Goal: Transaction & Acquisition: Purchase product/service

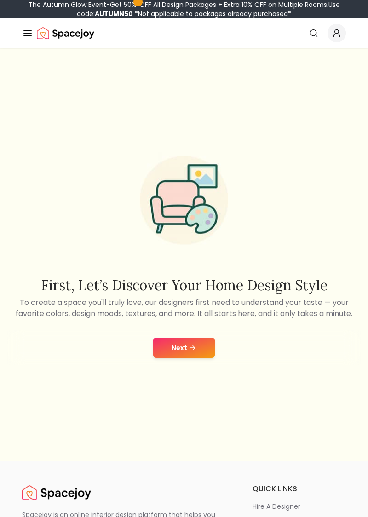
click at [187, 358] on button "Next" at bounding box center [184, 348] width 62 height 20
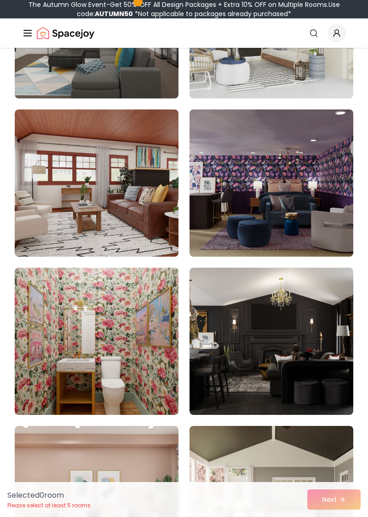
scroll to position [536, 0]
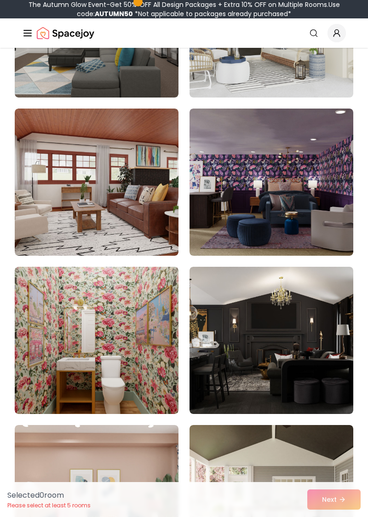
click at [125, 196] on img at bounding box center [97, 182] width 164 height 147
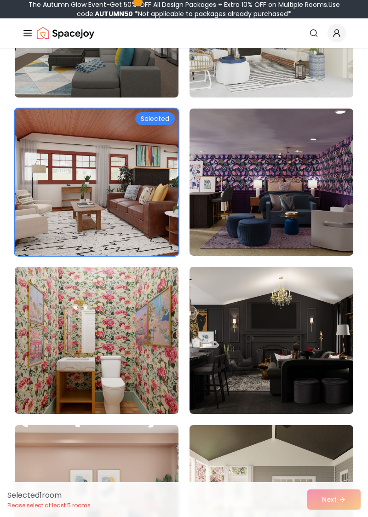
click at [163, 116] on div "Selected" at bounding box center [155, 118] width 40 height 13
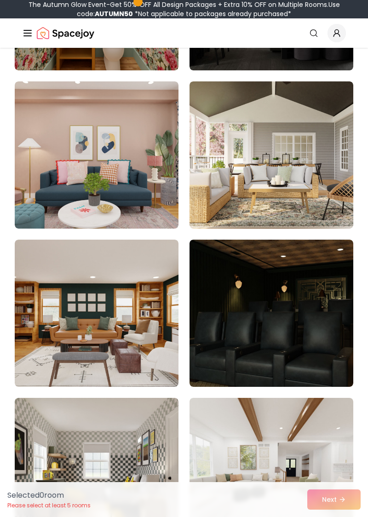
scroll to position [882, 0]
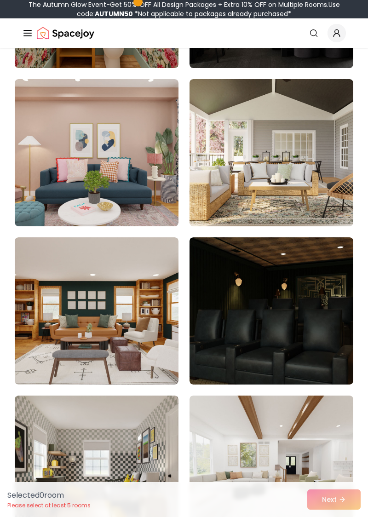
click at [291, 325] on img at bounding box center [272, 311] width 164 height 147
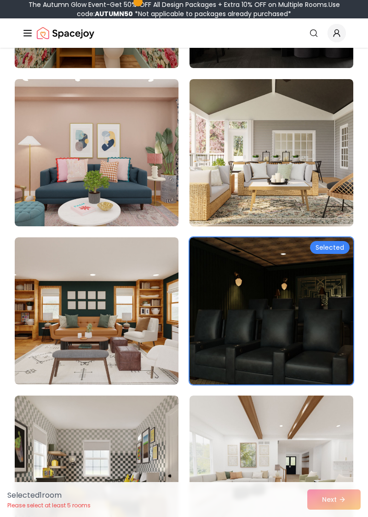
click at [302, 335] on img at bounding box center [272, 311] width 164 height 147
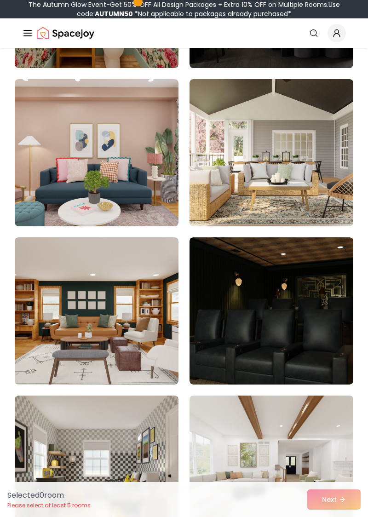
click at [305, 336] on img at bounding box center [272, 311] width 164 height 147
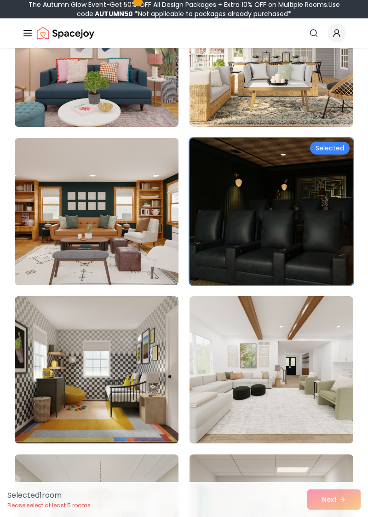
scroll to position [983, 0]
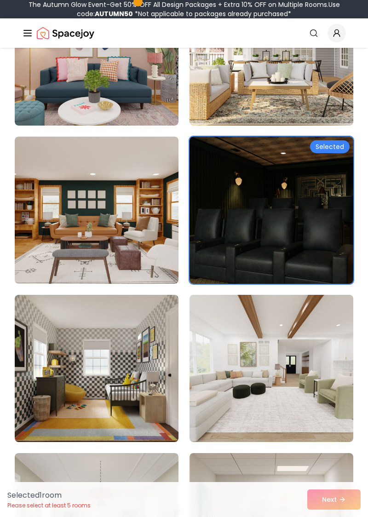
click at [169, 387] on img at bounding box center [97, 368] width 164 height 147
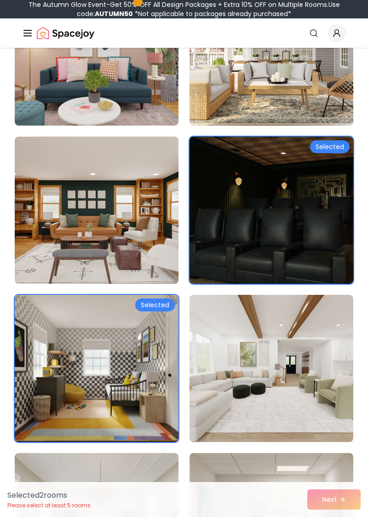
click at [163, 296] on img at bounding box center [97, 368] width 164 height 147
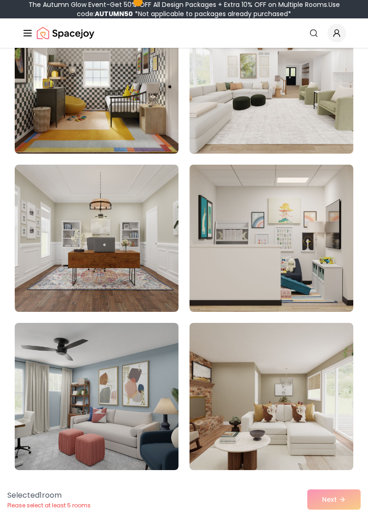
scroll to position [1272, 0]
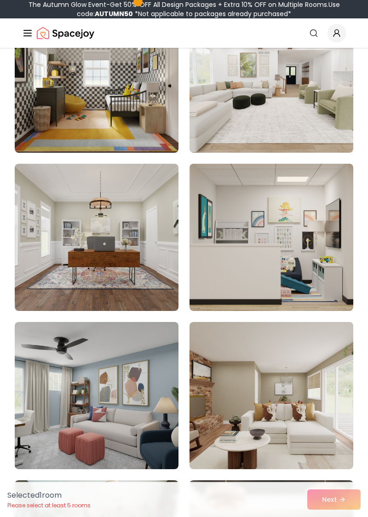
click at [136, 220] on img at bounding box center [97, 237] width 164 height 147
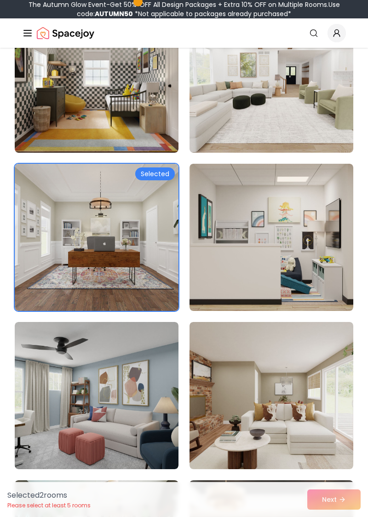
click at [163, 177] on div "Selected" at bounding box center [155, 174] width 40 height 13
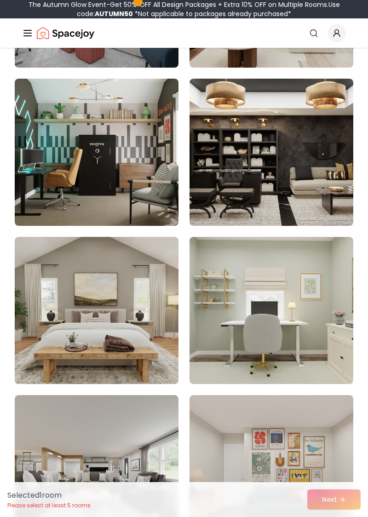
scroll to position [1675, 0]
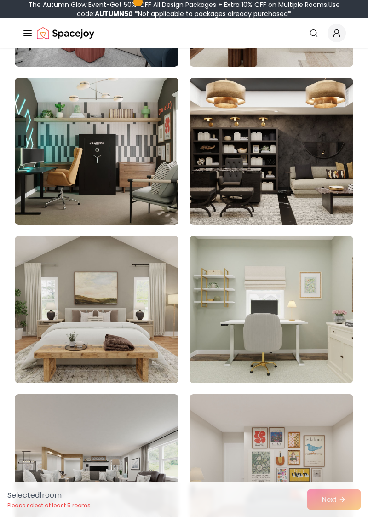
click at [255, 410] on img at bounding box center [272, 467] width 164 height 147
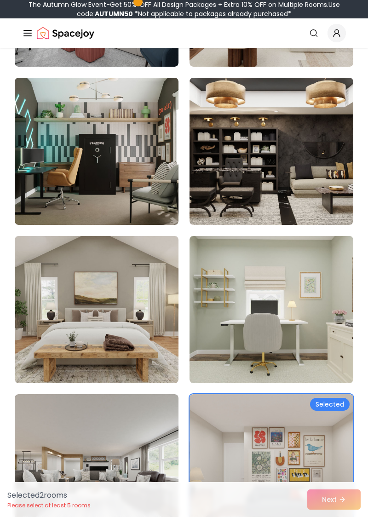
click at [342, 406] on div "Selected" at bounding box center [330, 404] width 40 height 13
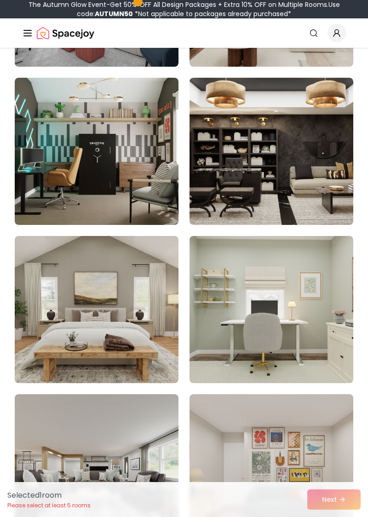
click at [321, 431] on img at bounding box center [272, 467] width 164 height 147
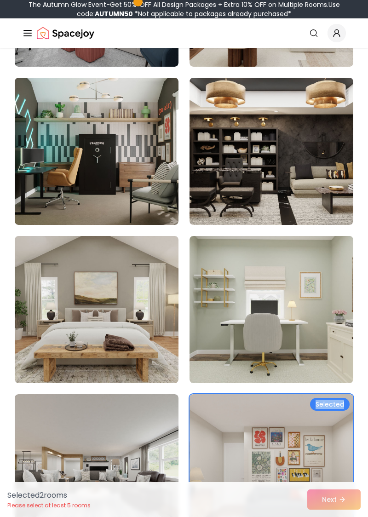
click at [323, 431] on img at bounding box center [272, 467] width 164 height 147
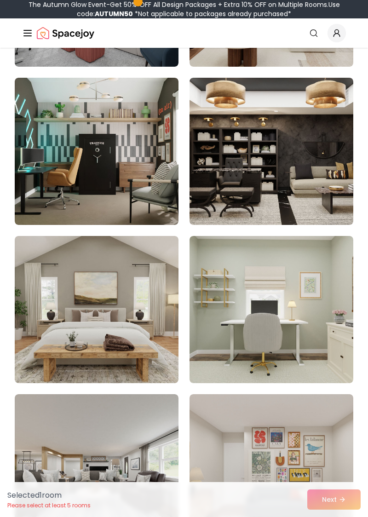
click at [313, 330] on img at bounding box center [272, 309] width 164 height 147
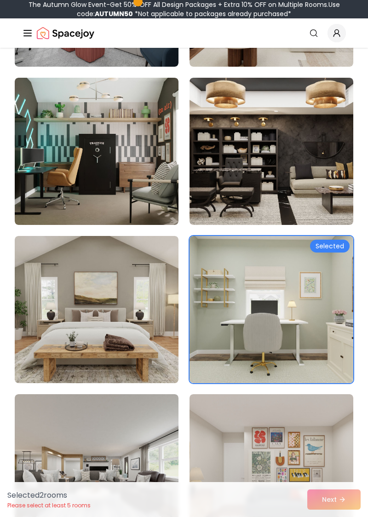
click at [143, 472] on img at bounding box center [97, 467] width 164 height 147
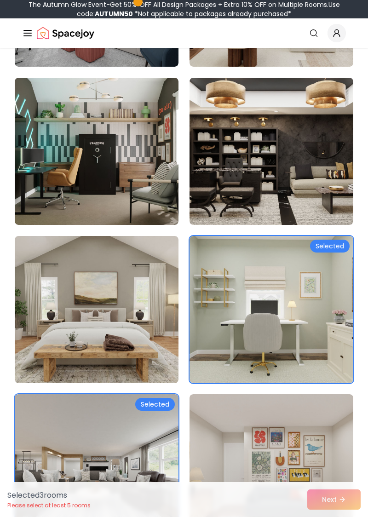
click at [257, 472] on img at bounding box center [272, 467] width 164 height 147
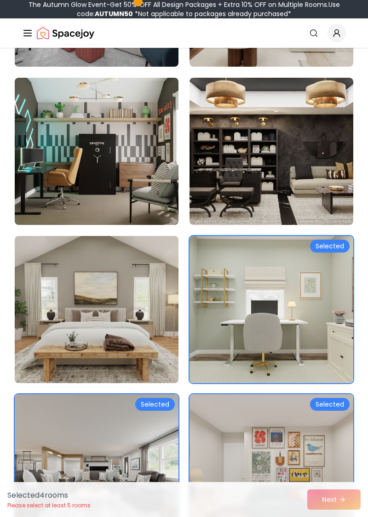
click at [139, 330] on img at bounding box center [97, 309] width 164 height 147
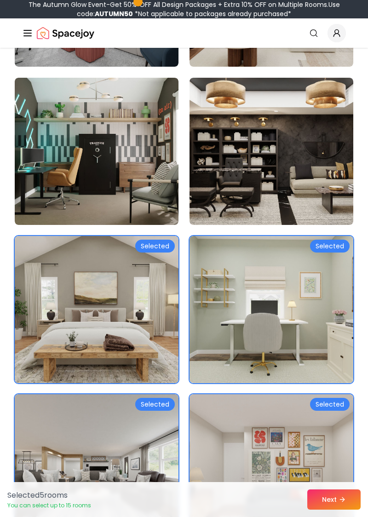
click at [138, 350] on img at bounding box center [97, 309] width 164 height 147
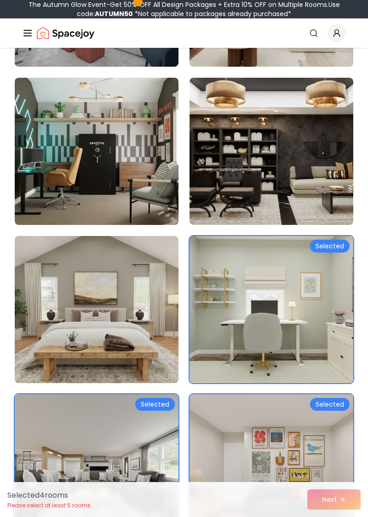
click at [138, 460] on img at bounding box center [97, 467] width 164 height 147
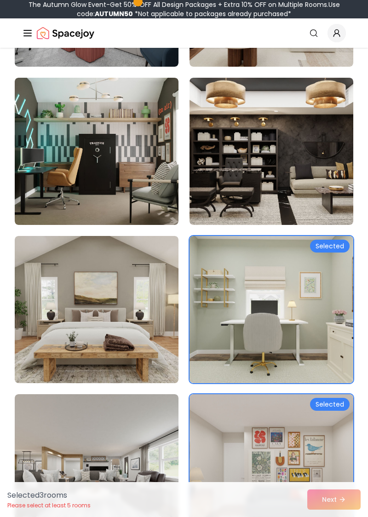
click at [269, 461] on img at bounding box center [272, 467] width 164 height 147
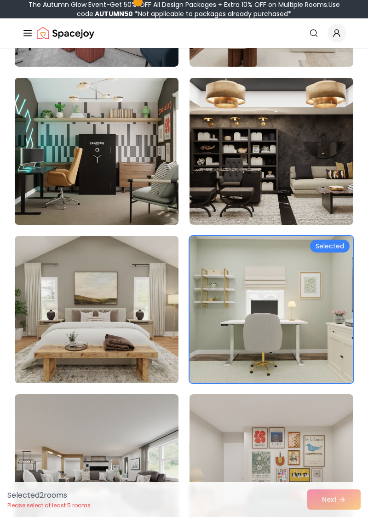
click at [279, 319] on img at bounding box center [272, 309] width 164 height 147
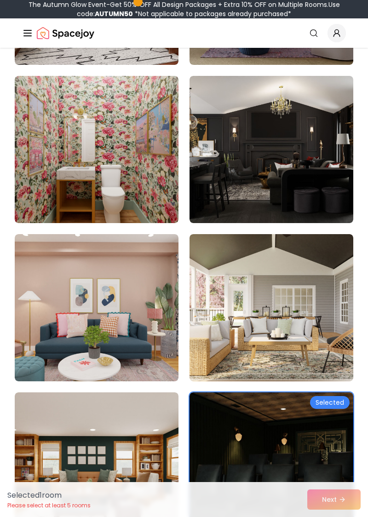
scroll to position [727, 0]
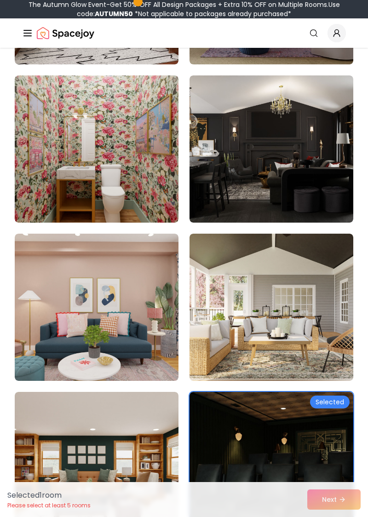
click at [288, 458] on img at bounding box center [272, 465] width 164 height 147
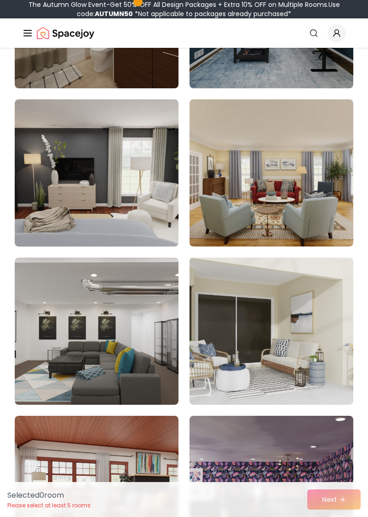
scroll to position [0, 0]
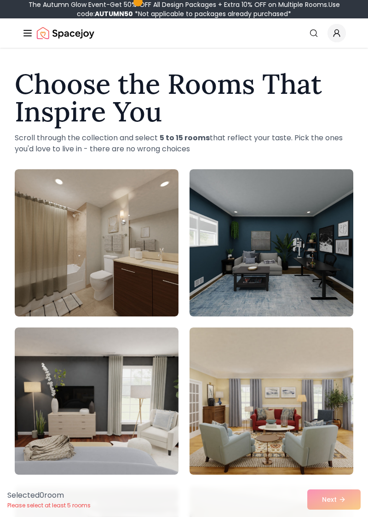
click at [313, 275] on img at bounding box center [272, 242] width 164 height 147
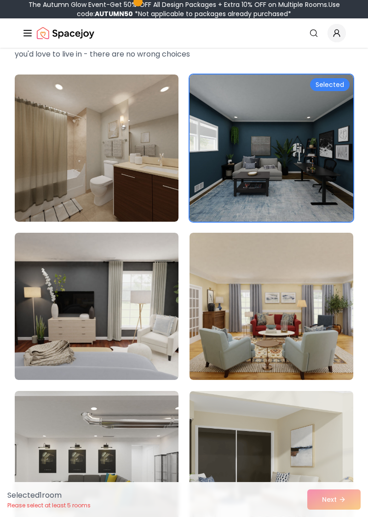
scroll to position [106, 0]
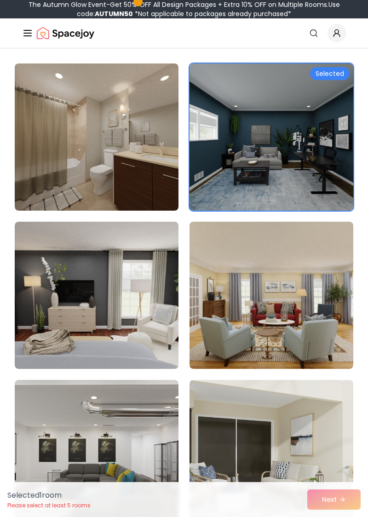
click at [137, 156] on img at bounding box center [97, 137] width 164 height 147
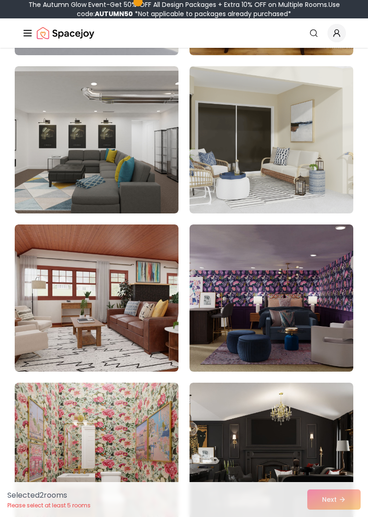
click at [132, 175] on img at bounding box center [97, 139] width 164 height 147
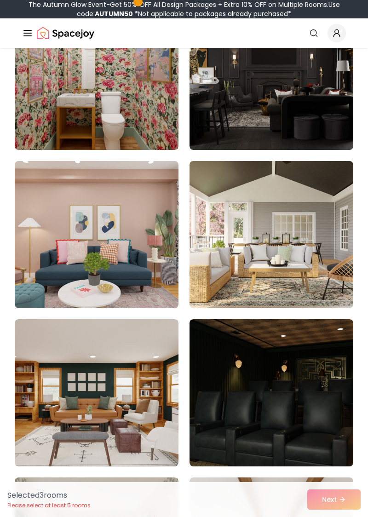
scroll to position [800, 0]
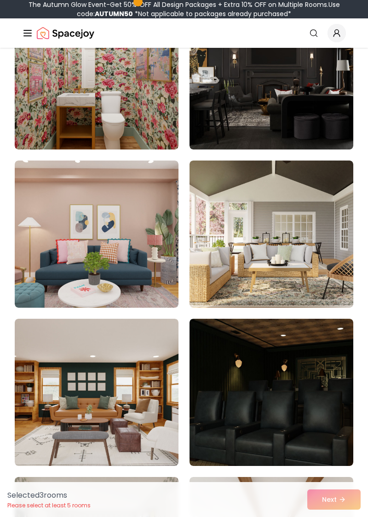
click at [137, 104] on img at bounding box center [97, 75] width 164 height 147
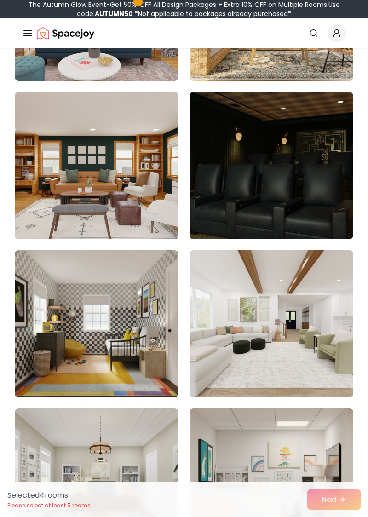
scroll to position [1028, 0]
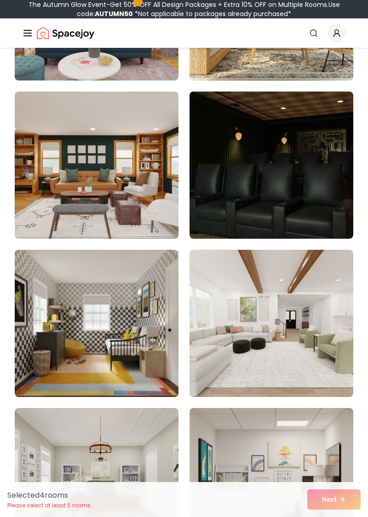
click at [320, 209] on img at bounding box center [272, 165] width 164 height 147
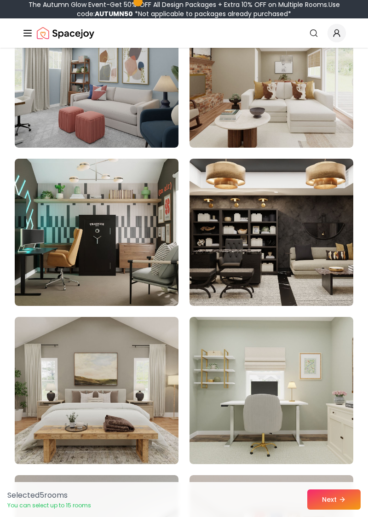
scroll to position [1599, 0]
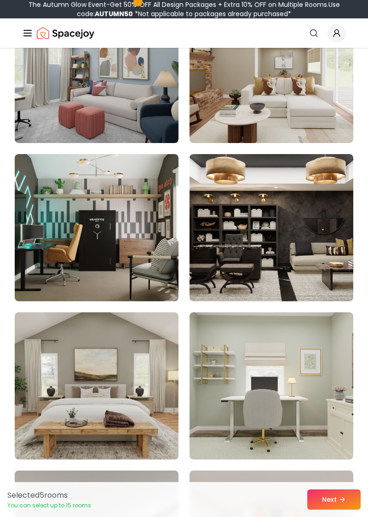
click at [151, 414] on img at bounding box center [97, 386] width 164 height 147
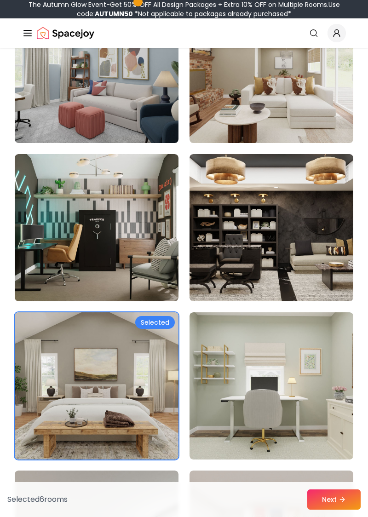
click at [350, 510] on button "Next" at bounding box center [333, 500] width 53 height 20
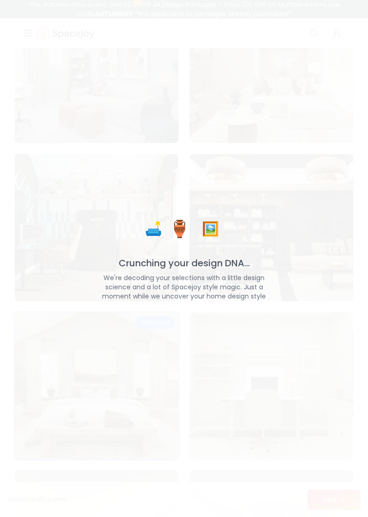
scroll to position [1637, 0]
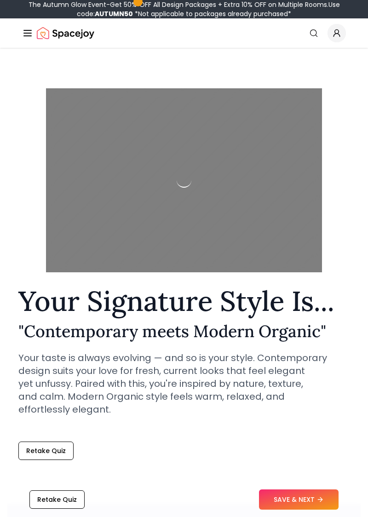
click at [323, 498] on icon at bounding box center [320, 499] width 7 height 7
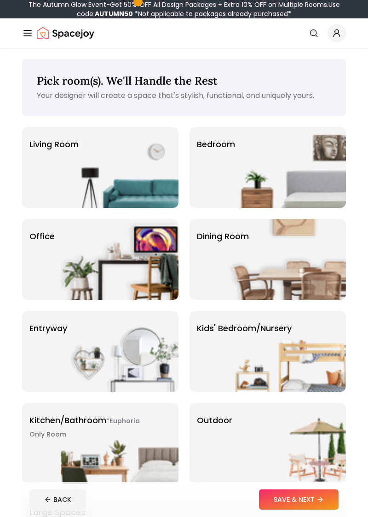
click at [120, 161] on img at bounding box center [120, 167] width 118 height 81
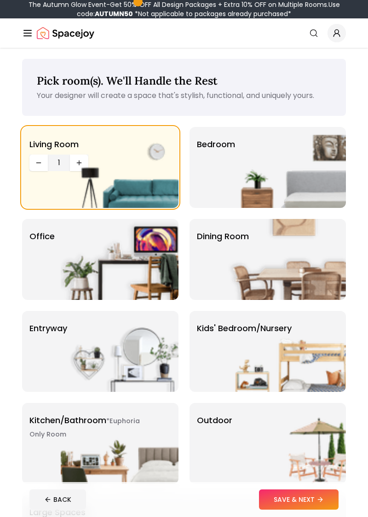
click at [276, 177] on img at bounding box center [287, 167] width 118 height 81
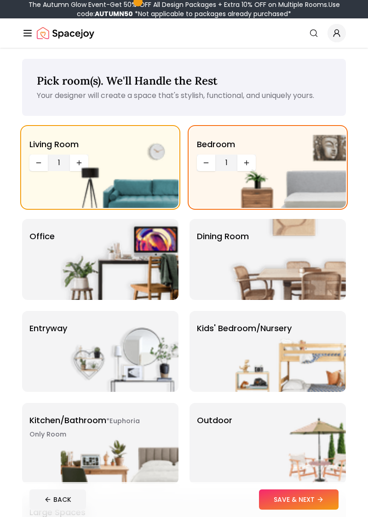
click at [248, 163] on img at bounding box center [287, 167] width 118 height 81
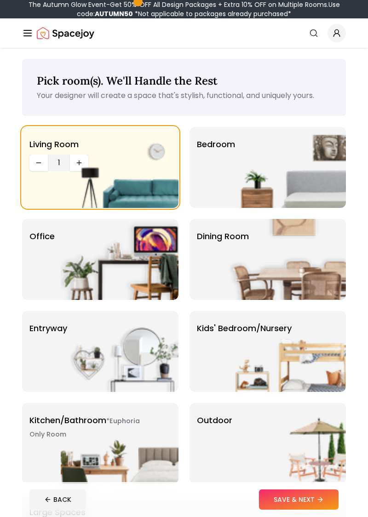
click at [259, 155] on img at bounding box center [287, 167] width 118 height 81
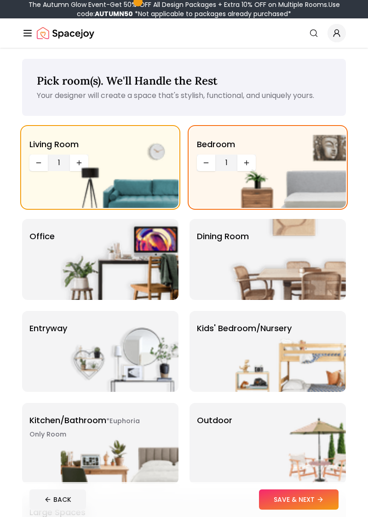
click at [243, 161] on img at bounding box center [287, 167] width 118 height 81
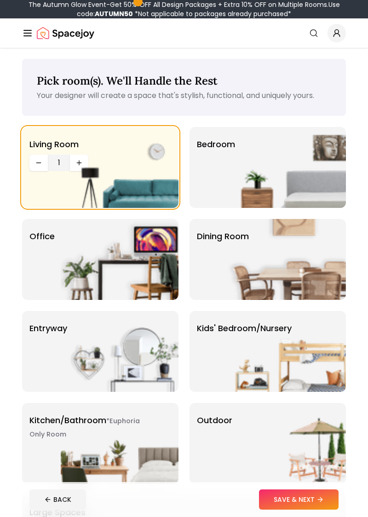
click at [261, 159] on img at bounding box center [287, 167] width 118 height 81
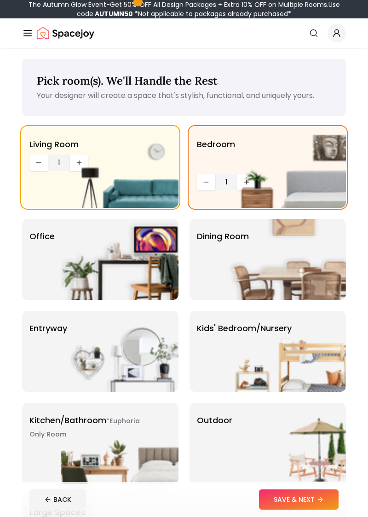
click at [281, 157] on img at bounding box center [287, 167] width 118 height 81
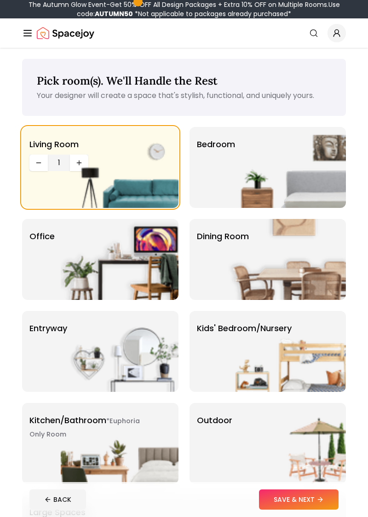
click at [261, 164] on img at bounding box center [287, 167] width 118 height 81
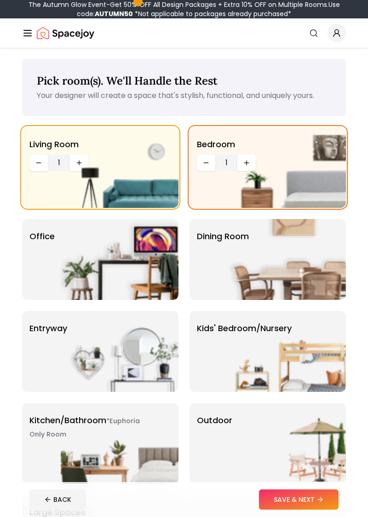
click at [246, 164] on img at bounding box center [287, 167] width 118 height 81
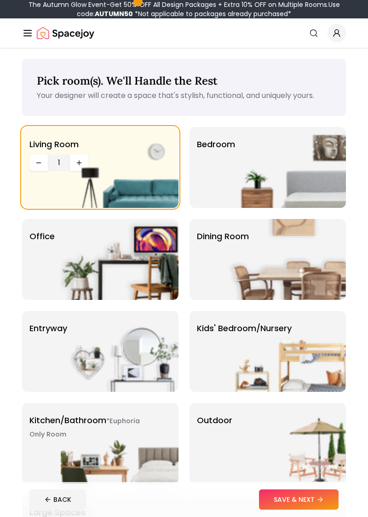
click at [250, 168] on img at bounding box center [287, 167] width 118 height 81
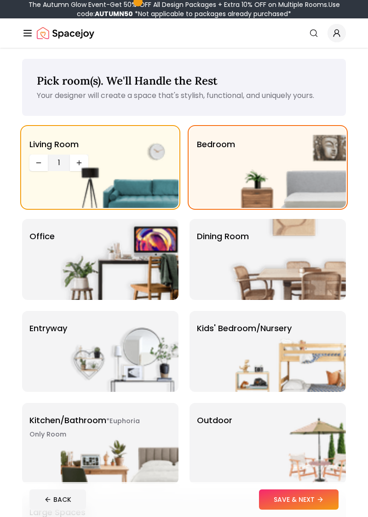
click at [226, 159] on span "1" at bounding box center [226, 161] width 15 height 11
click at [127, 429] on img at bounding box center [120, 443] width 118 height 81
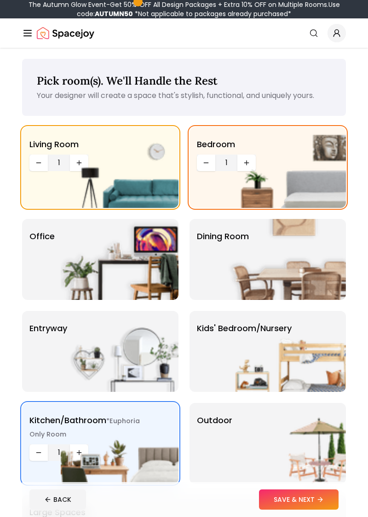
click at [127, 288] on img at bounding box center [120, 259] width 118 height 81
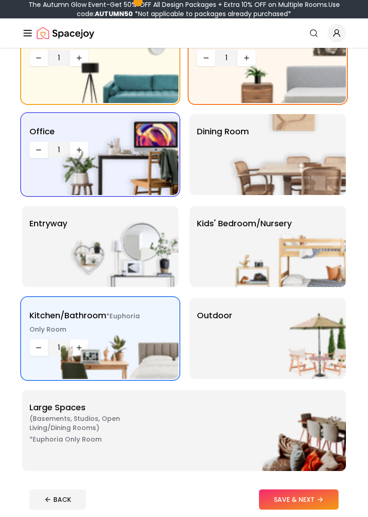
scroll to position [105, 0]
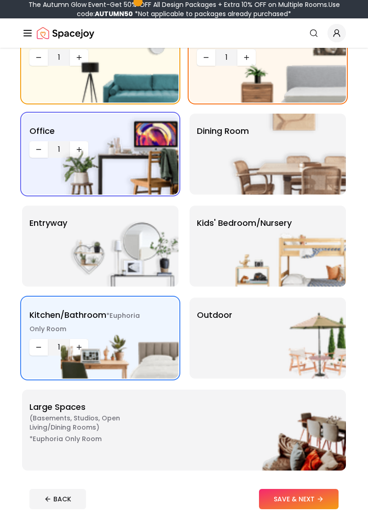
click at [319, 329] on img at bounding box center [287, 338] width 118 height 81
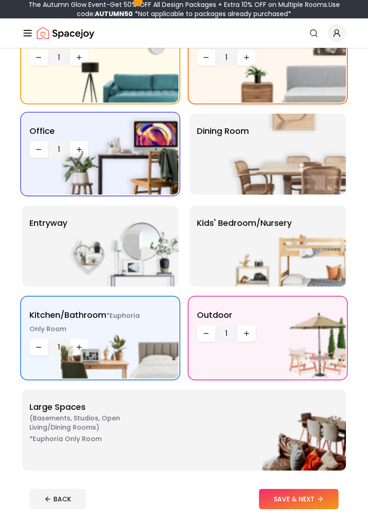
click at [321, 499] on icon at bounding box center [320, 499] width 4 height 0
